Goal: Information Seeking & Learning: Check status

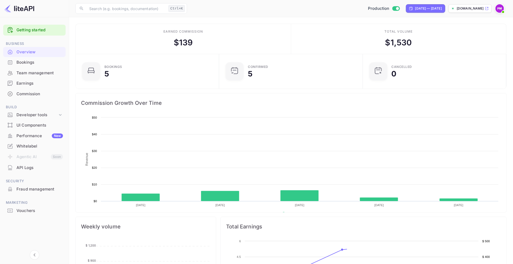
scroll to position [81, 135]
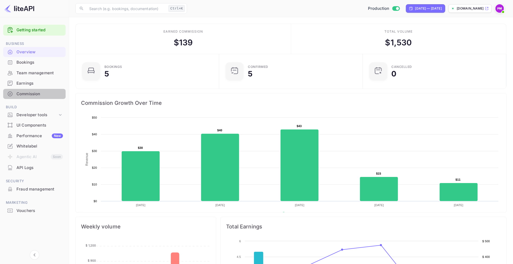
click at [27, 89] on div "Commission" at bounding box center [34, 94] width 62 height 10
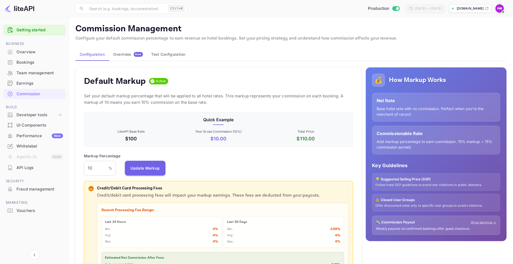
scroll to position [89, 263]
click at [29, 85] on div "Earnings" at bounding box center [39, 83] width 46 height 6
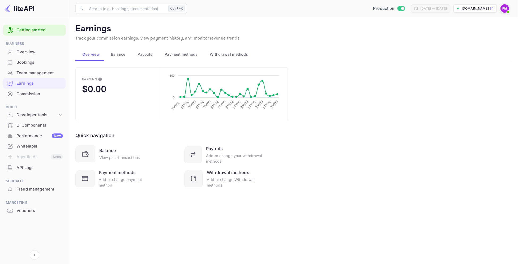
click at [116, 52] on span "Balance" at bounding box center [118, 54] width 15 height 6
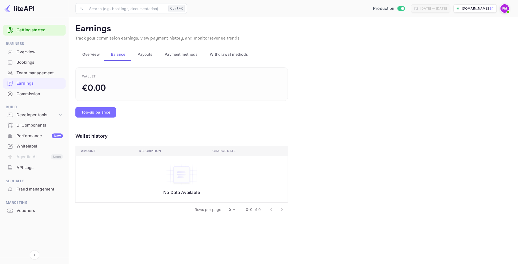
click at [143, 54] on span "Payouts" at bounding box center [145, 54] width 15 height 6
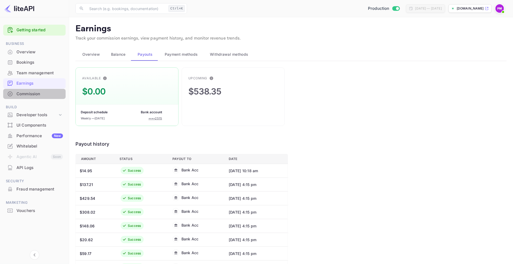
click at [24, 92] on div "Commission" at bounding box center [39, 94] width 46 height 6
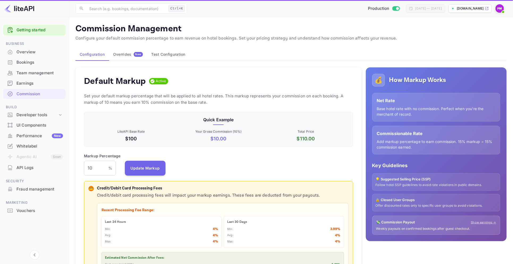
scroll to position [89, 263]
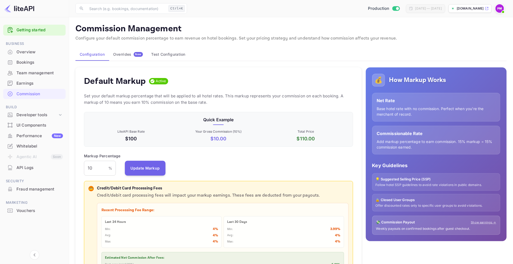
click at [22, 49] on div "Overview" at bounding box center [39, 52] width 46 height 6
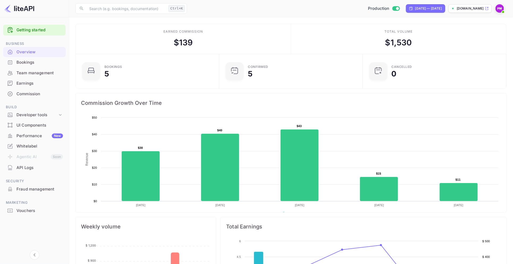
click at [500, 8] on img at bounding box center [499, 8] width 8 height 8
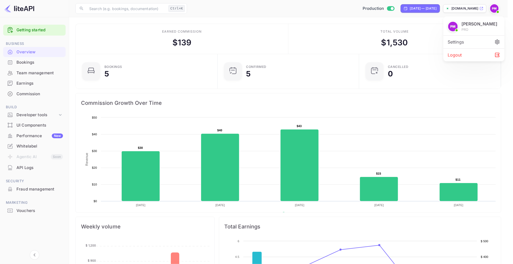
scroll to position [81, 135]
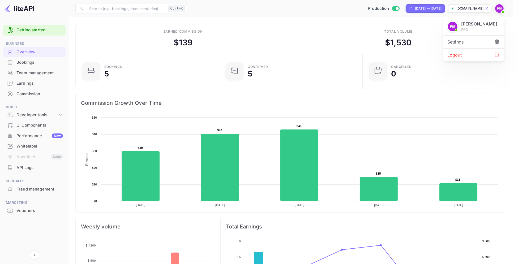
click at [449, 55] on div "Logout" at bounding box center [473, 55] width 61 height 13
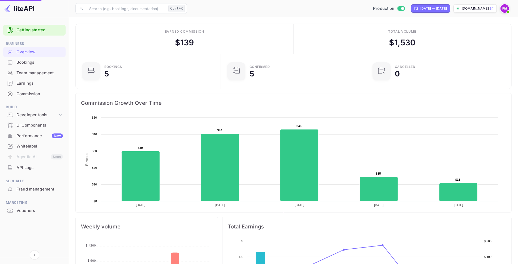
scroll to position [81, 135]
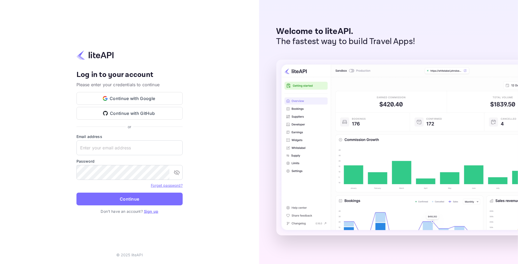
type input "v.babic+skift@nuitee.com"
